Goal: Information Seeking & Learning: Learn about a topic

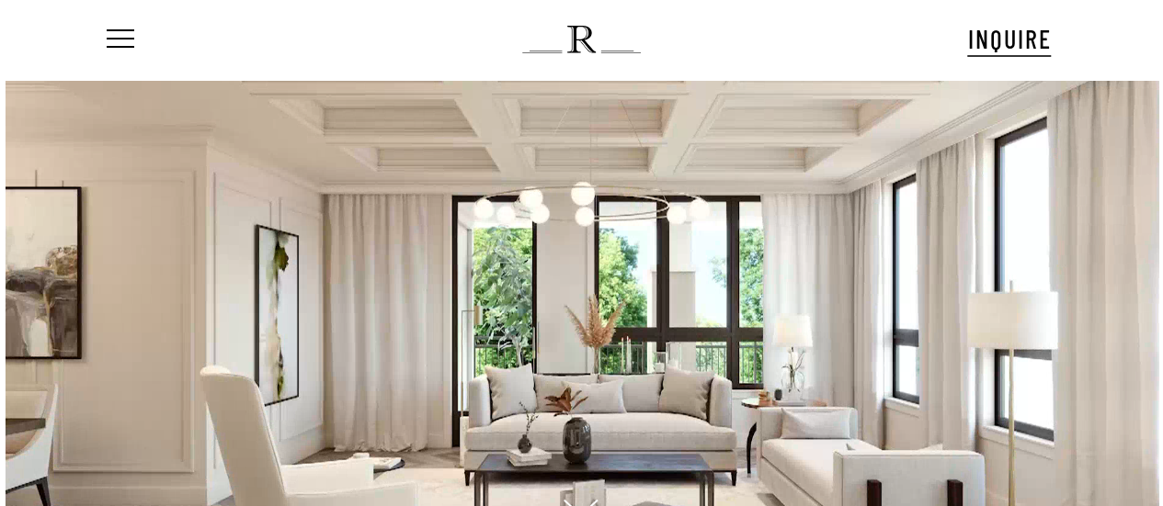
click at [211, 204] on div at bounding box center [581, 320] width 968 height 481
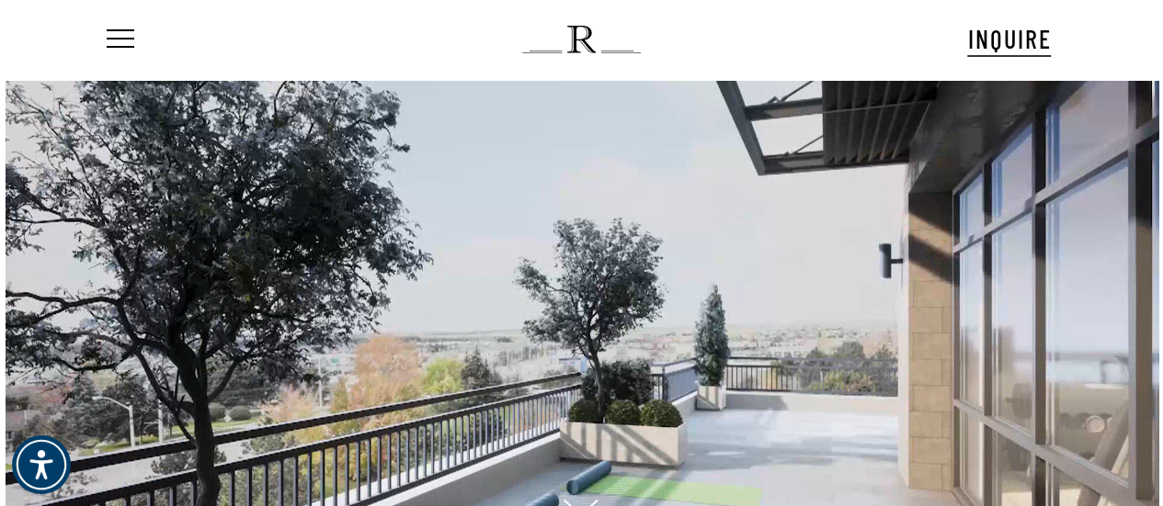
drag, startPoint x: 699, startPoint y: 309, endPoint x: 675, endPoint y: 334, distance: 35.1
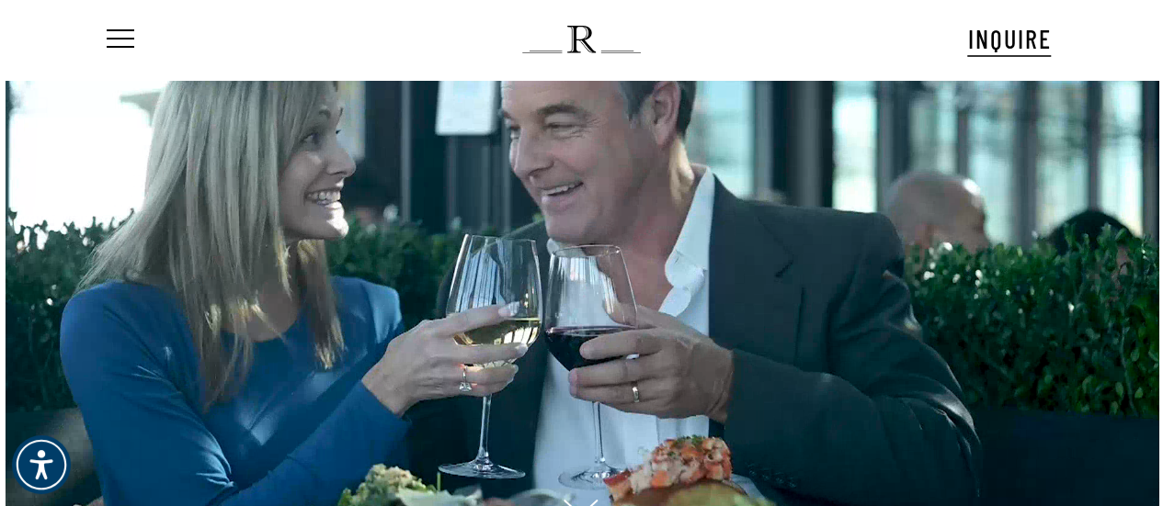
click at [682, 333] on div at bounding box center [581, 320] width 968 height 481
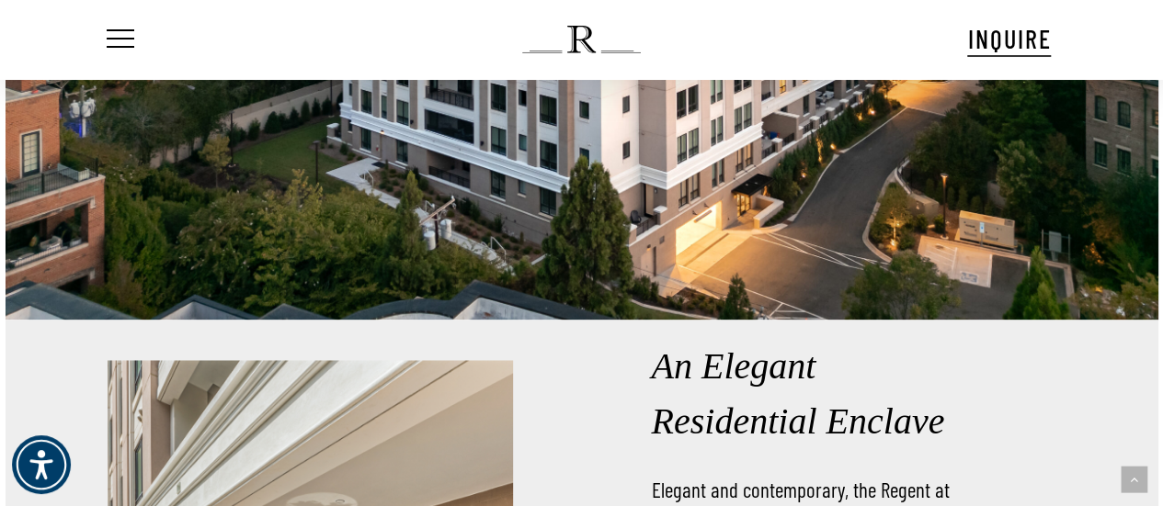
scroll to position [1470, 0]
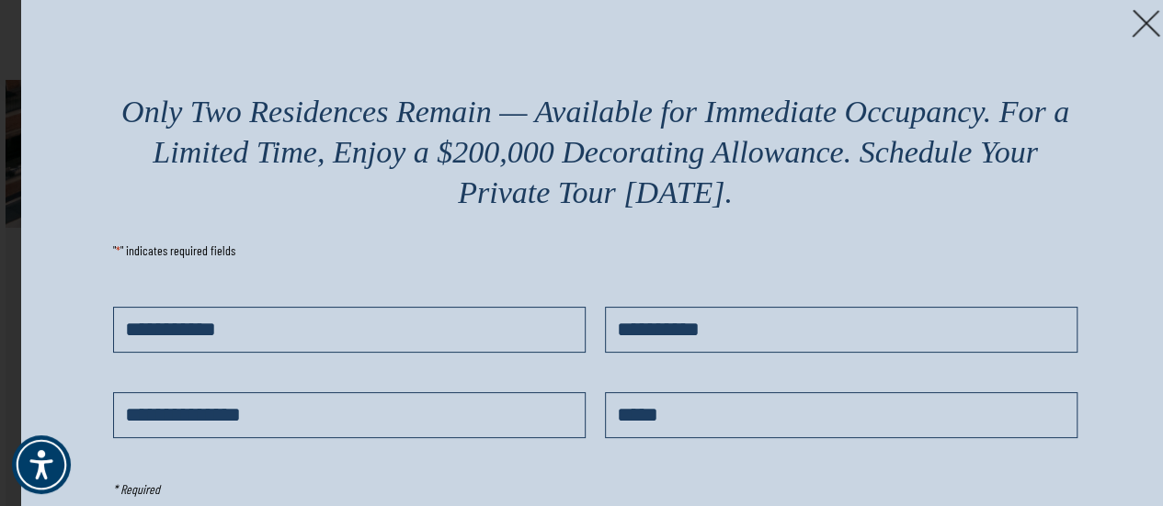
click at [1147, 18] on img at bounding box center [1145, 23] width 28 height 28
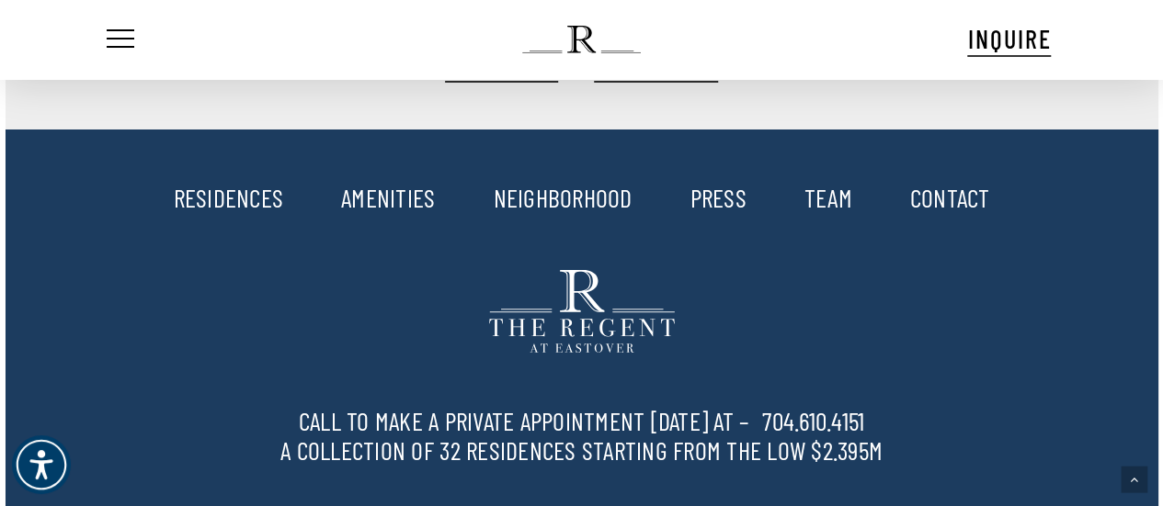
scroll to position [3033, 0]
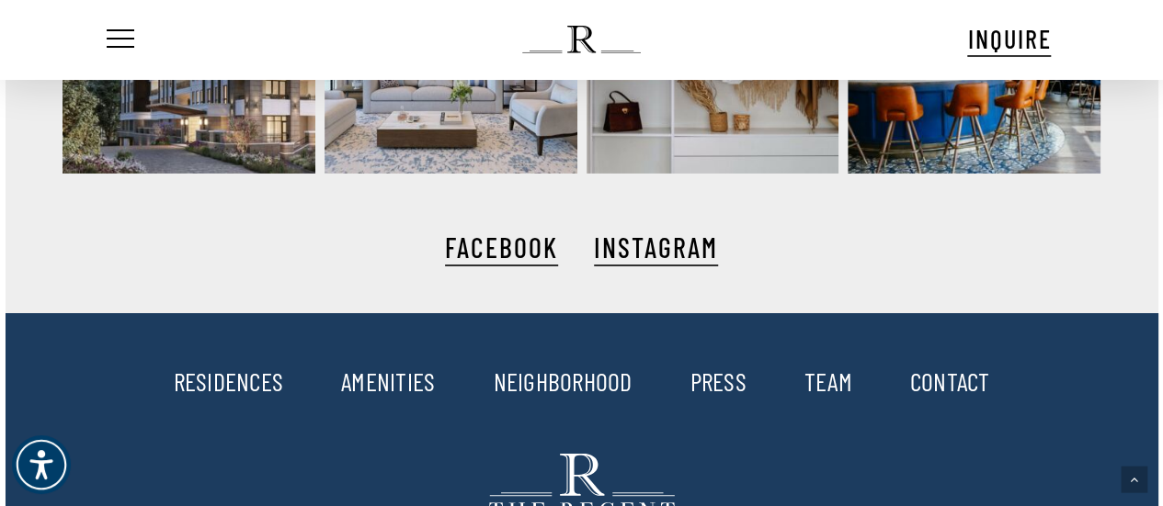
click at [226, 366] on link "RESIDENCES" at bounding box center [229, 381] width 110 height 31
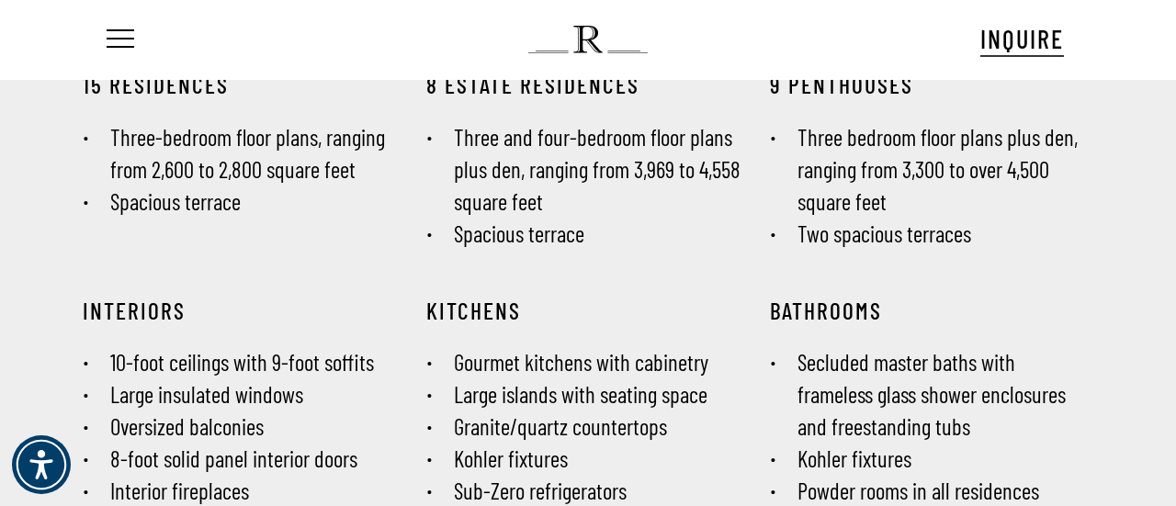
click at [613, 255] on div "8 Estate Residences Three and four-bedroom floor plans plus den, ranging from 3…" at bounding box center [588, 174] width 344 height 207
click at [1046, 334] on div "BATHROOMS Secluded master baths with frameless glass shower enclosures and free…" at bounding box center [931, 402] width 323 height 211
click at [123, 25] on ul "Menu" at bounding box center [118, 39] width 31 height 79
click at [119, 40] on span "Navigation Menu" at bounding box center [120, 40] width 20 height 26
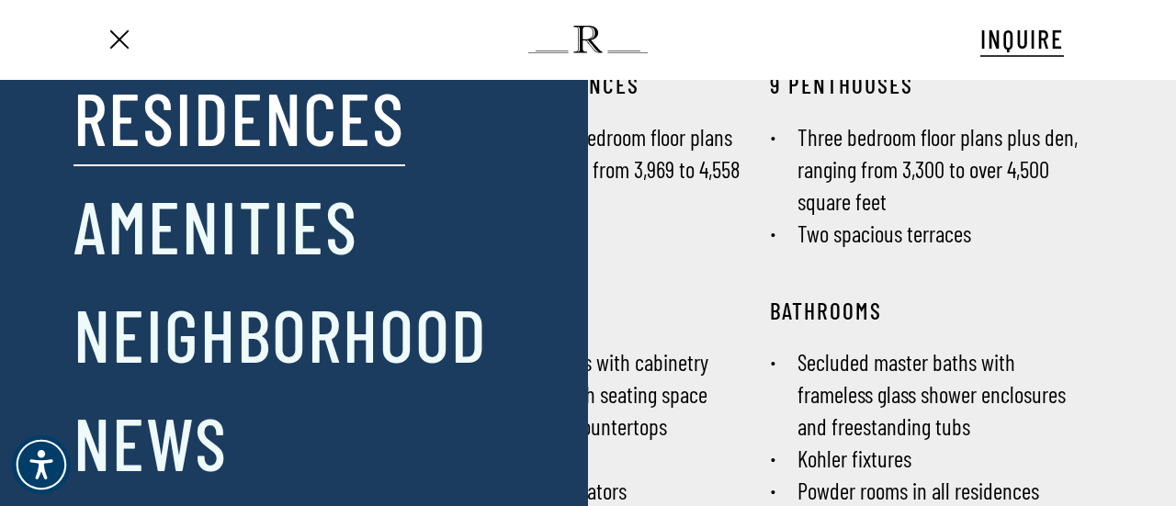
scroll to position [4, 0]
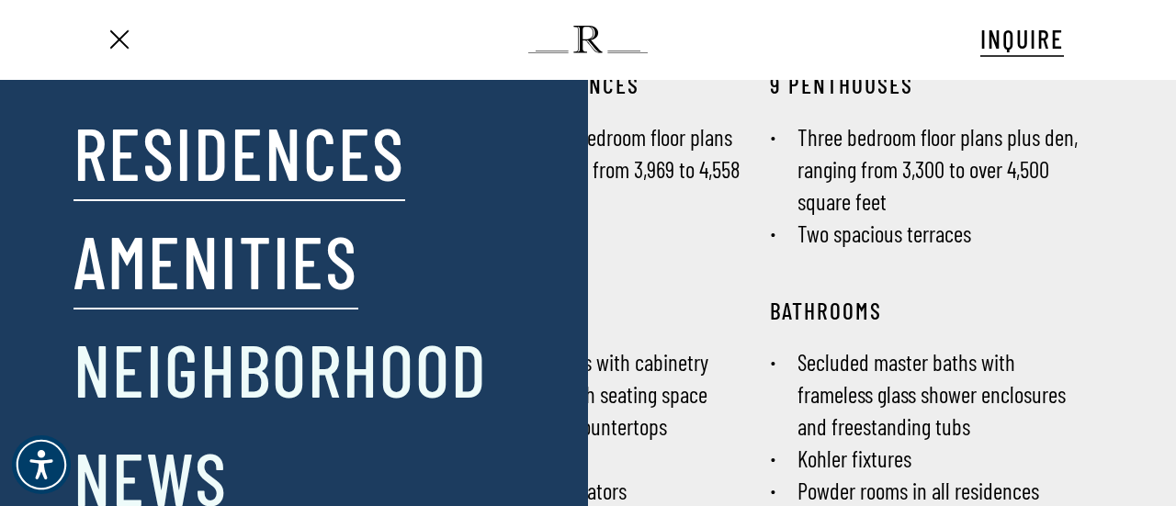
click at [271, 258] on link "Amenities" at bounding box center [216, 260] width 285 height 96
